Goal: Complete application form

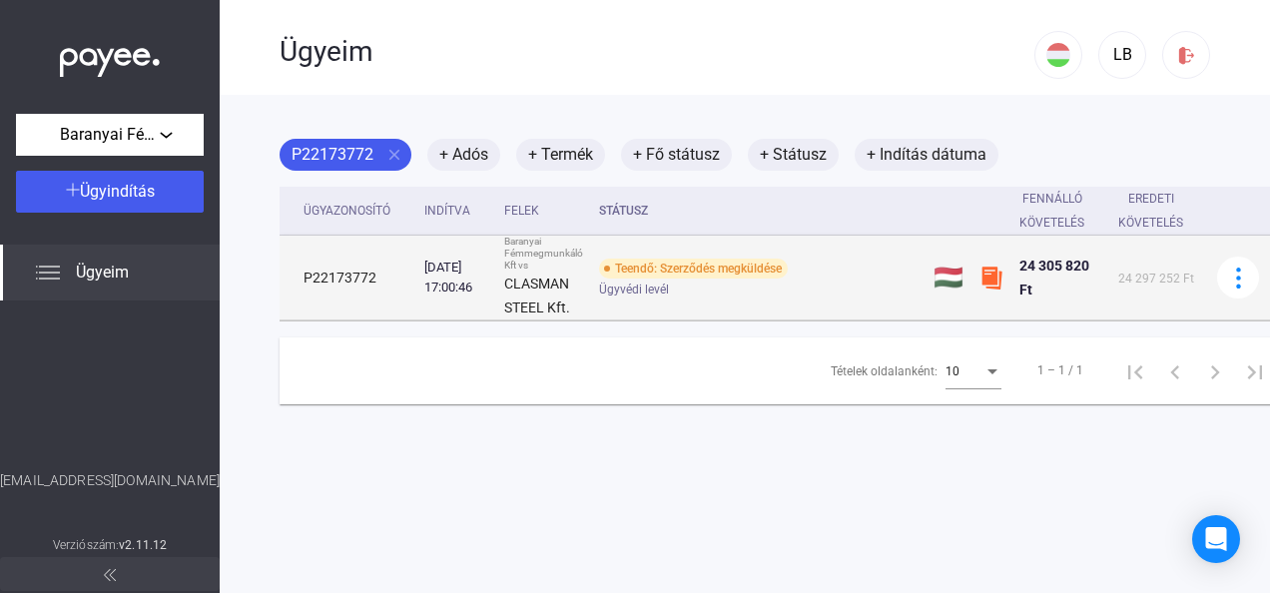
click at [713, 276] on div "Teendő: Szerződés megküldése" at bounding box center [693, 269] width 189 height 20
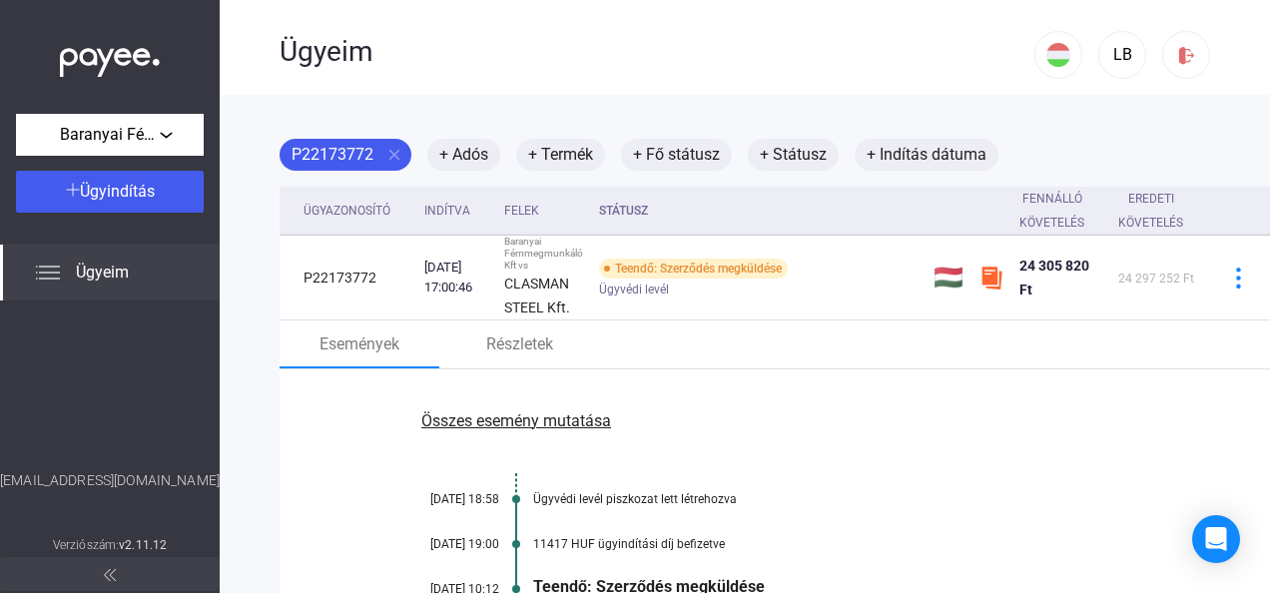
click at [132, 65] on img at bounding box center [110, 57] width 100 height 41
